Goal: Book appointment/travel/reservation

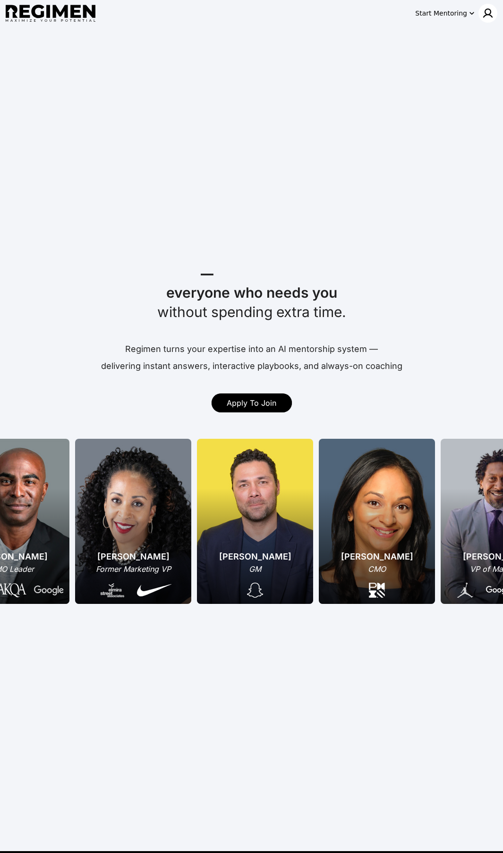
click at [485, 15] on img at bounding box center [487, 13] width 11 height 11
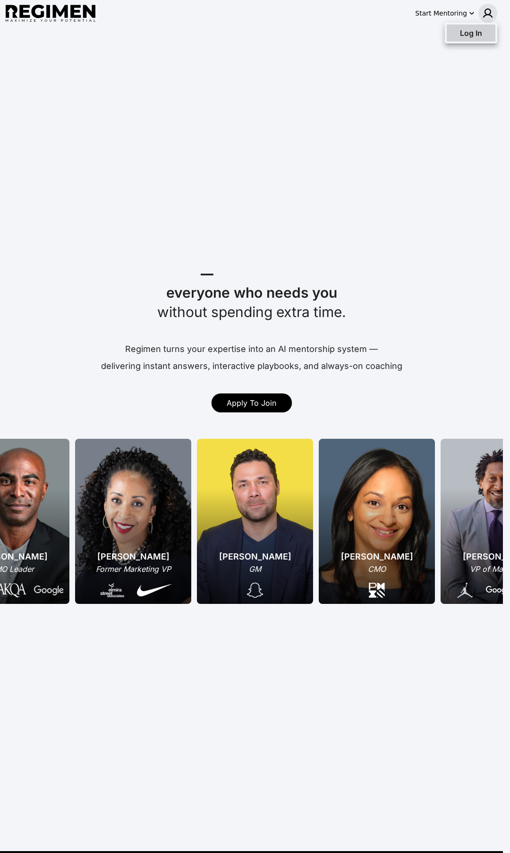
click at [470, 30] on span "Log In" at bounding box center [471, 32] width 22 height 9
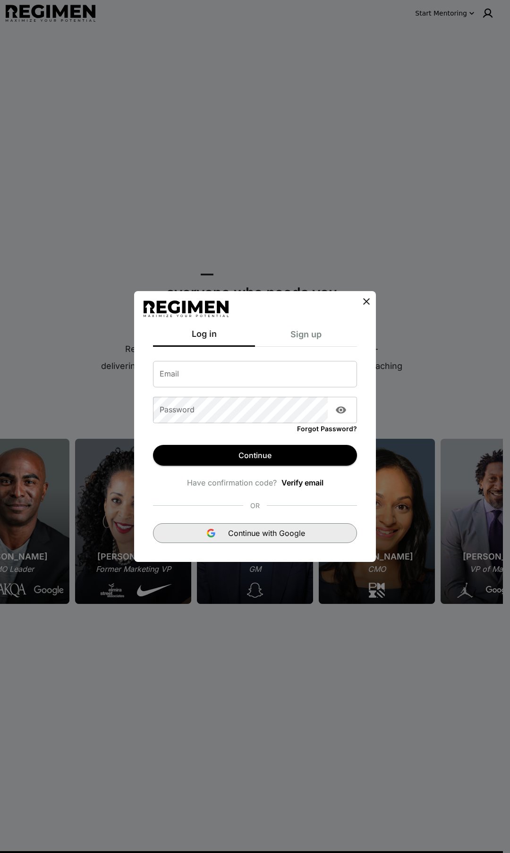
click at [269, 542] on button "Continue with Google" at bounding box center [255, 533] width 204 height 20
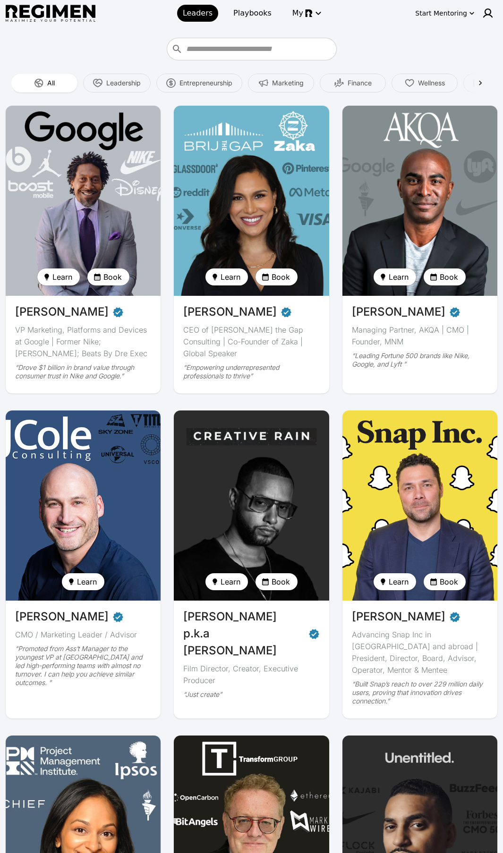
click at [451, 223] on img at bounding box center [420, 201] width 160 height 196
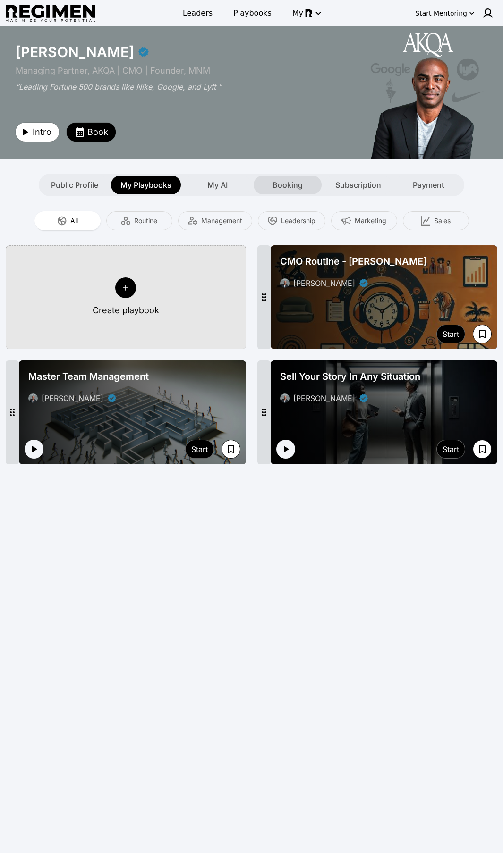
click at [281, 180] on span "Booking" at bounding box center [287, 184] width 30 height 11
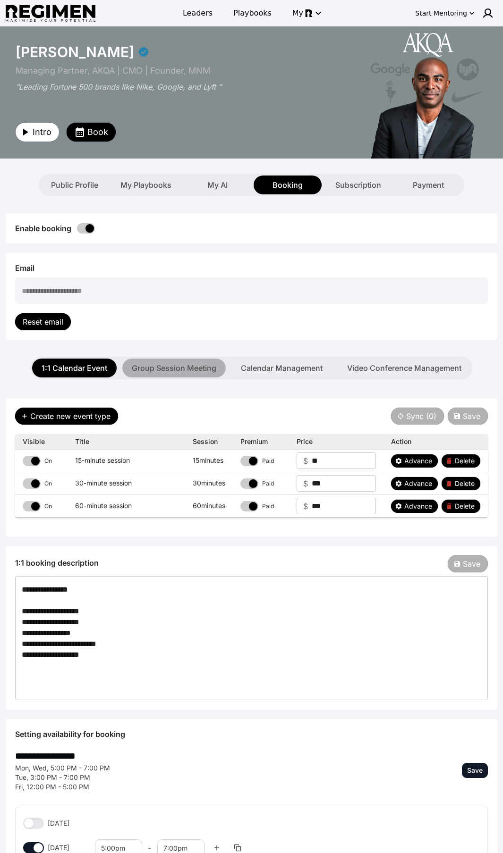
click at [197, 375] on button "Group Session Meeting" at bounding box center [173, 368] width 103 height 19
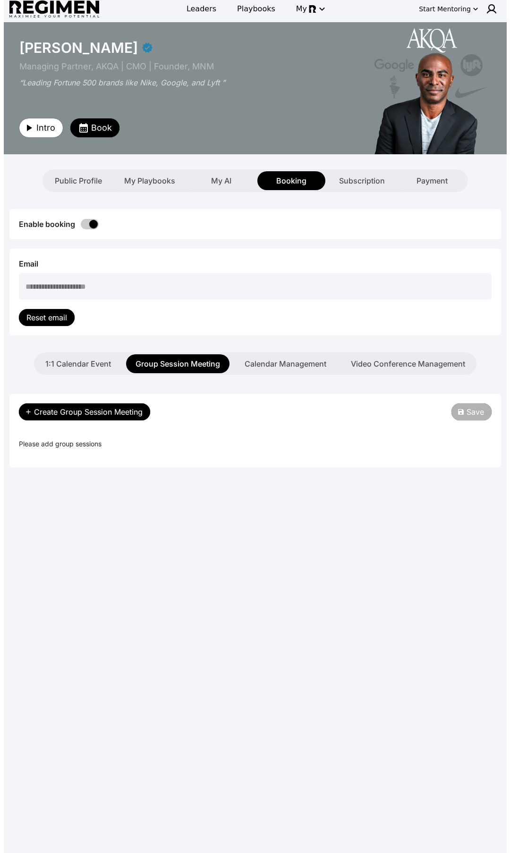
scroll to position [12, 0]
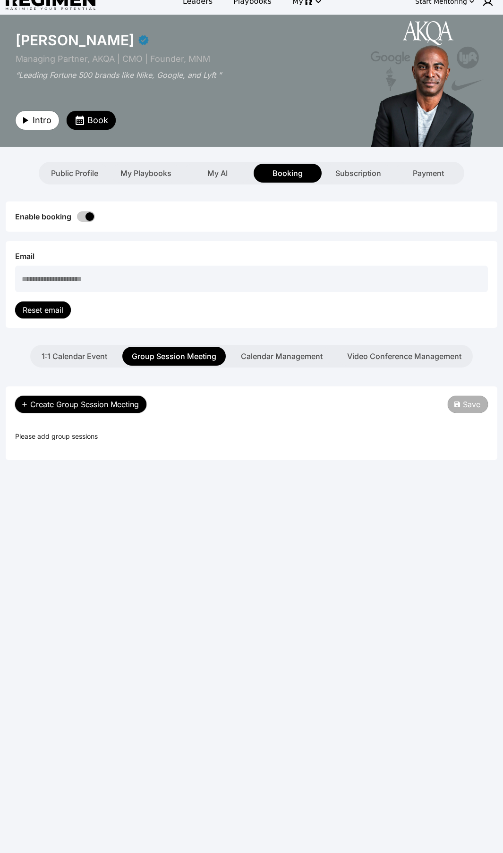
click at [95, 403] on span "Create Group Session Meeting" at bounding box center [84, 404] width 109 height 11
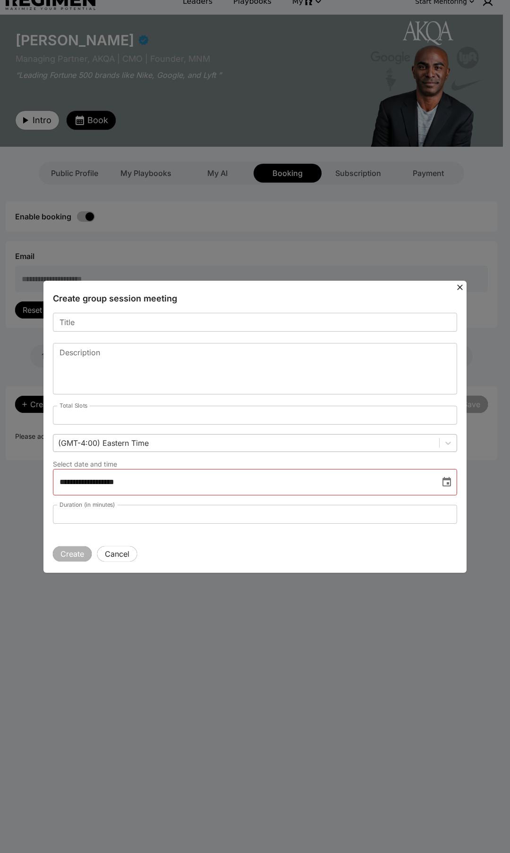
click at [149, 448] on div at bounding box center [246, 443] width 376 height 13
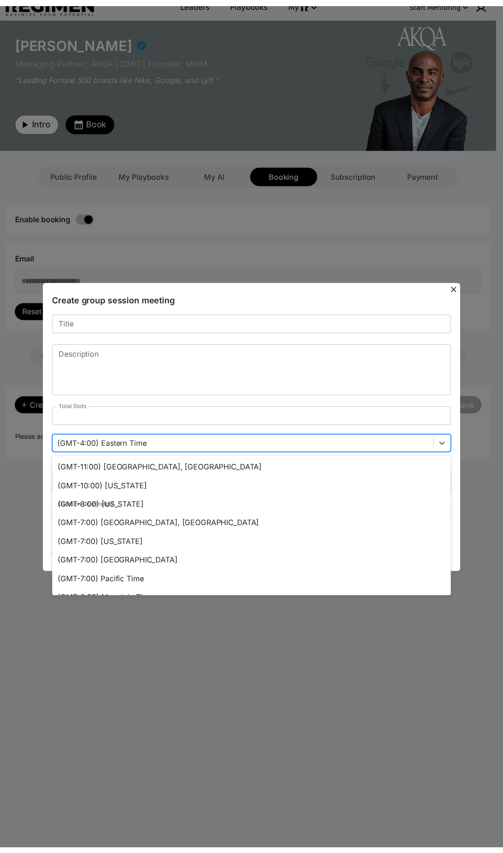
scroll to position [150, 0]
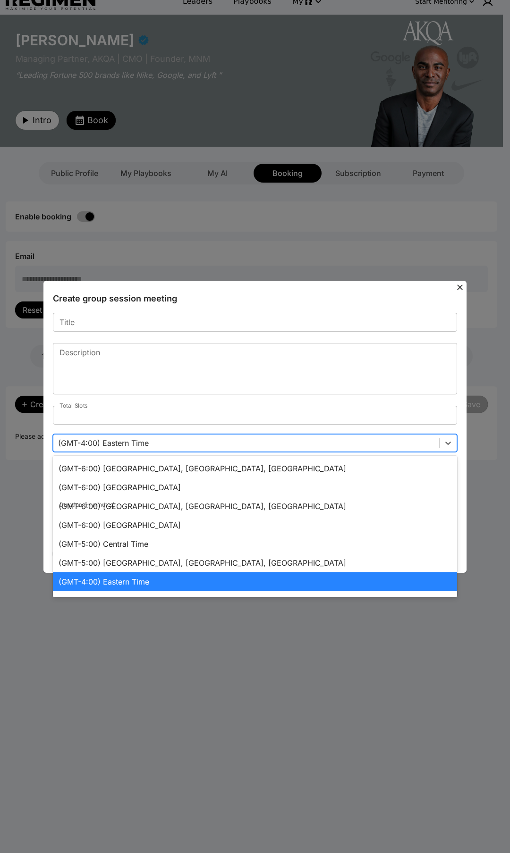
click at [460, 284] on icon at bounding box center [459, 287] width 9 height 9
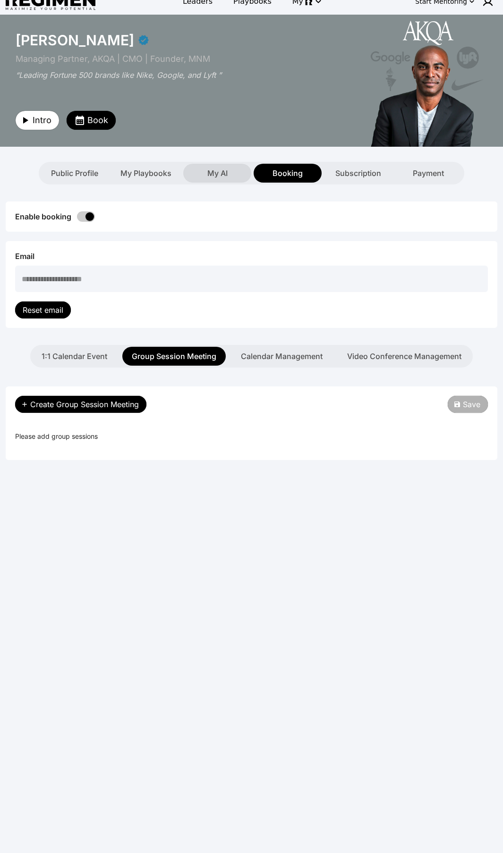
click at [207, 170] on span "My AI" at bounding box center [217, 173] width 20 height 11
